Goal: Use online tool/utility: Utilize a website feature to perform a specific function

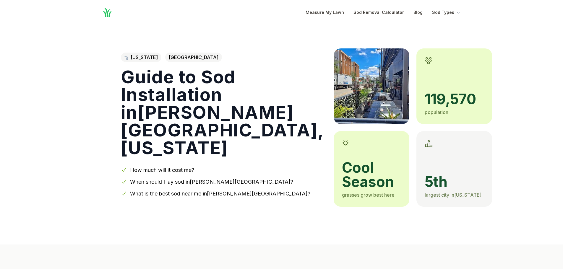
click at [149, 167] on link "How much will it cost me?" at bounding box center [162, 170] width 64 height 6
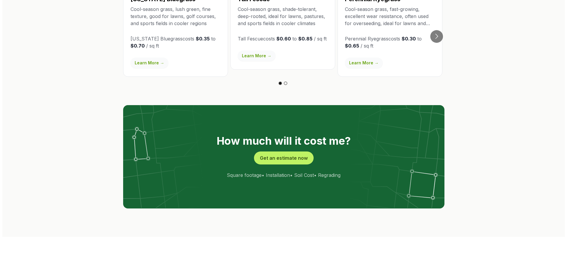
scroll to position [1161, 0]
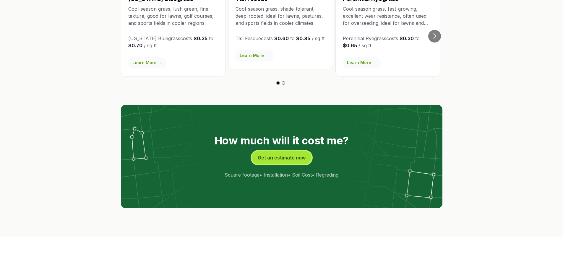
click at [280, 151] on button "Get an estimate now" at bounding box center [282, 157] width 60 height 13
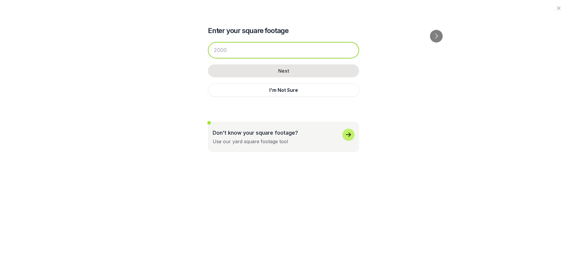
click at [231, 42] on input "number" at bounding box center [283, 50] width 151 height 17
click at [232, 50] on input "number" at bounding box center [283, 50] width 151 height 17
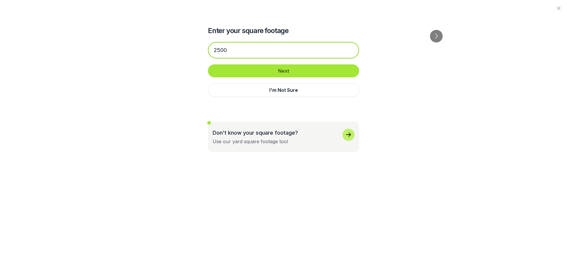
type input "2500"
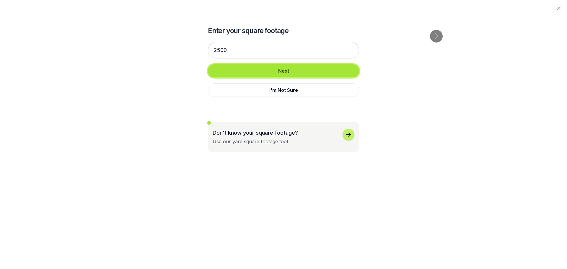
click at [241, 70] on button "Next" at bounding box center [283, 70] width 151 height 13
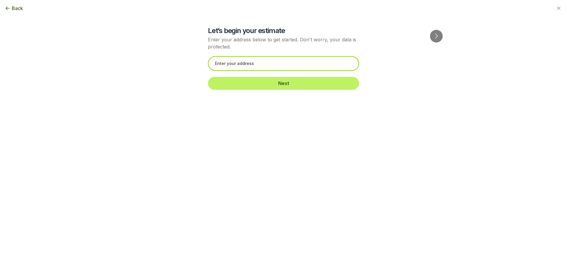
drag, startPoint x: 269, startPoint y: 63, endPoint x: 262, endPoint y: 64, distance: 7.2
click at [267, 64] on input "text" at bounding box center [283, 63] width 151 height 15
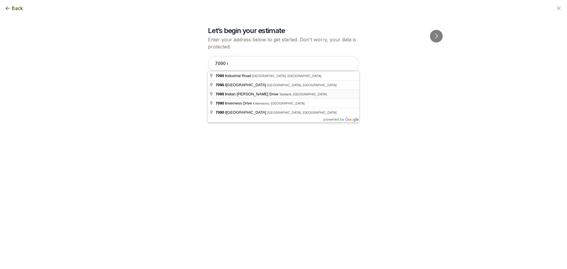
type input "[STREET_ADDRESS][PERSON_NAME]"
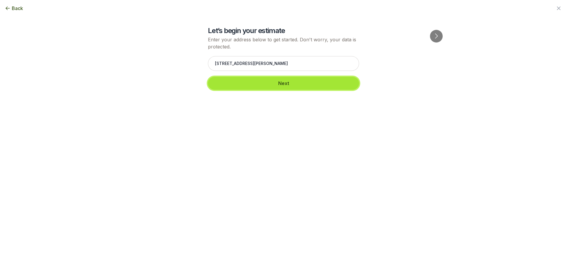
click at [274, 83] on button "Next" at bounding box center [283, 83] width 151 height 13
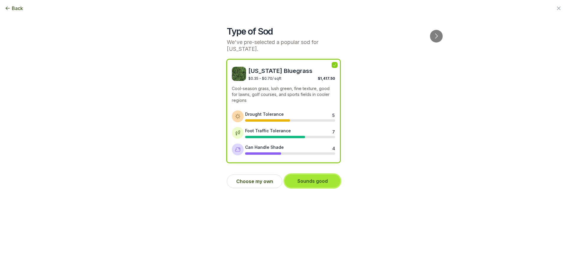
click at [314, 181] on button "Sounds good" at bounding box center [313, 181] width 56 height 13
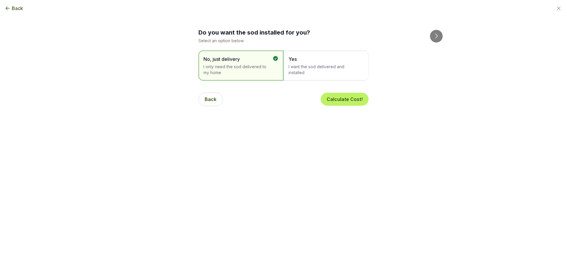
click at [311, 66] on span "I want the sod delivered and installed" at bounding box center [323, 70] width 69 height 12
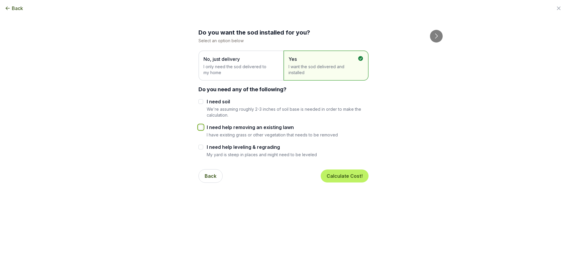
click at [202, 128] on input "I need help removing an existing lawn" at bounding box center [200, 127] width 5 height 5
checkbox input "true"
drag, startPoint x: 202, startPoint y: 147, endPoint x: 201, endPoint y: 144, distance: 3.2
click at [202, 146] on input "I need help leveling & regrading" at bounding box center [200, 147] width 5 height 5
checkbox input "true"
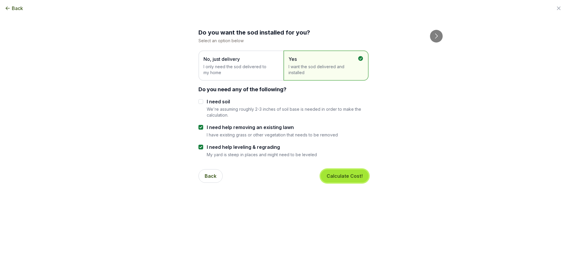
click at [341, 178] on button "Calculate Cost!" at bounding box center [345, 176] width 48 height 13
